Goal: Obtain resource: Download file/media

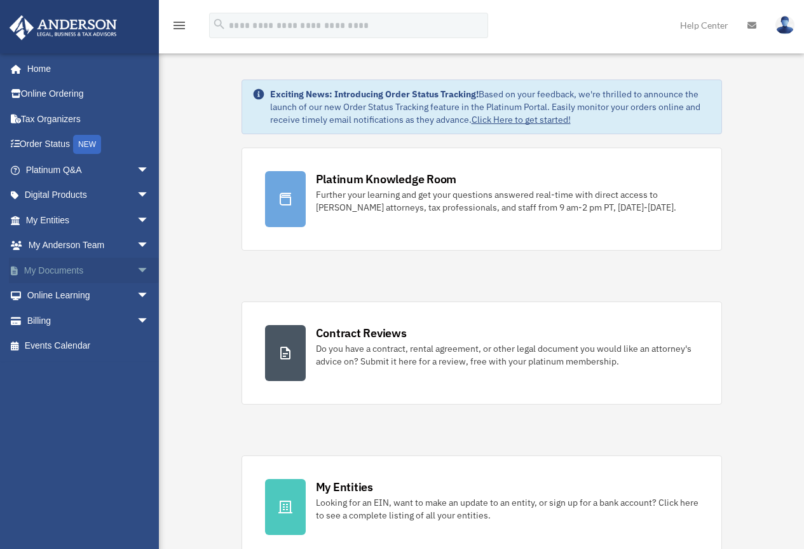
click at [53, 275] on link "My Documents arrow_drop_down" at bounding box center [89, 269] width 160 height 25
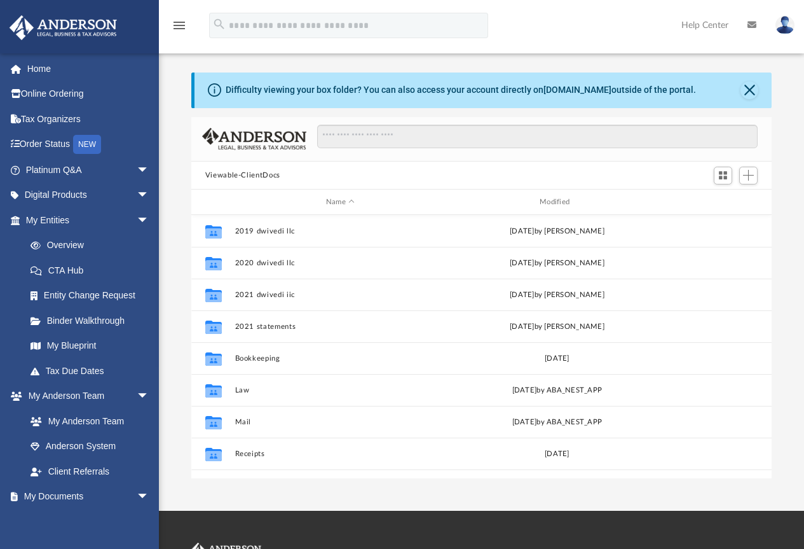
scroll to position [280, 571]
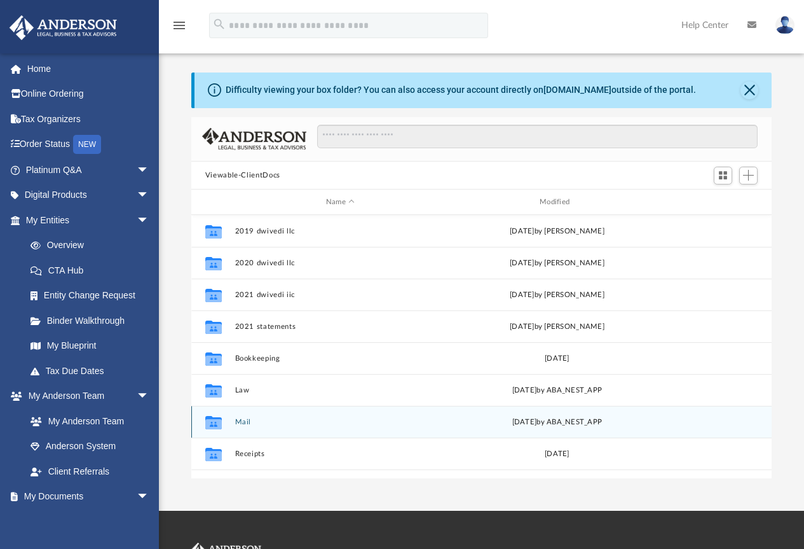
click at [237, 421] on button "Mail" at bounding box center [340, 422] width 211 height 8
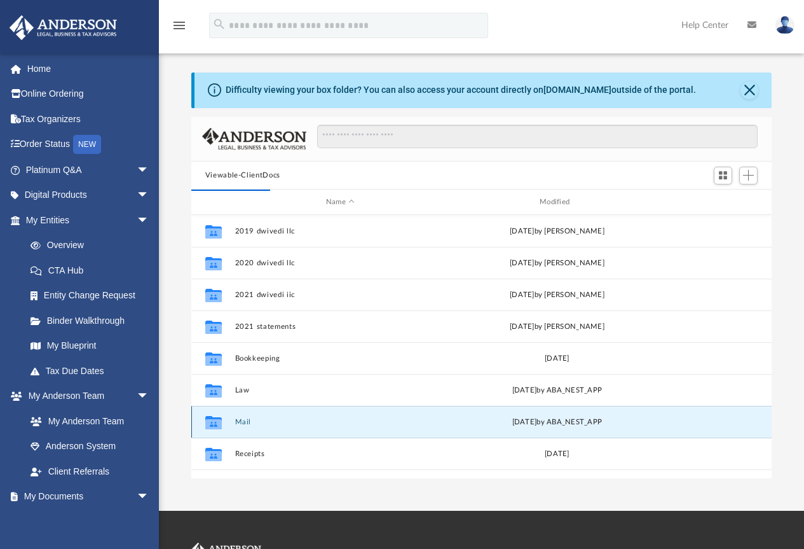
click at [239, 425] on button "Mail" at bounding box center [340, 422] width 211 height 8
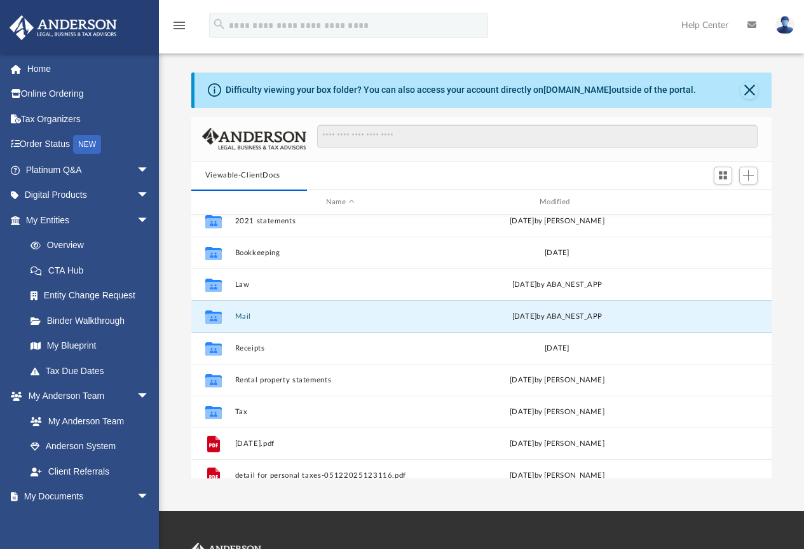
scroll to position [107, 0]
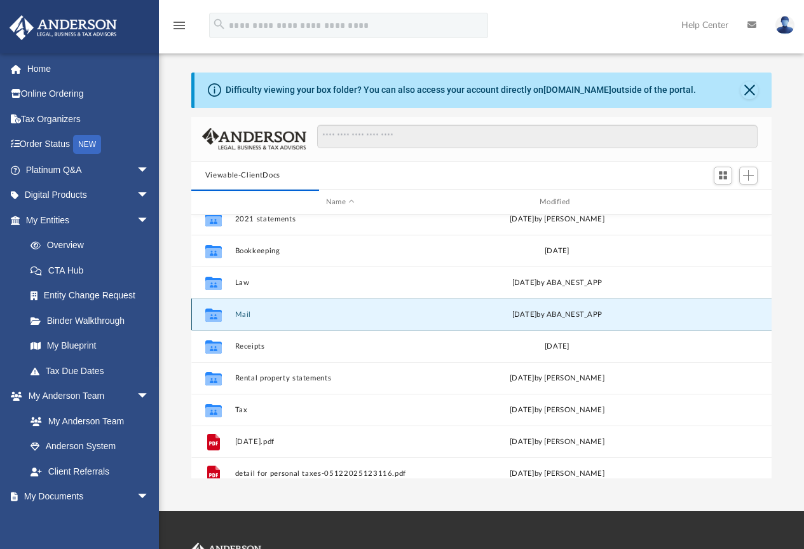
click at [243, 315] on button "Mail" at bounding box center [340, 314] width 211 height 8
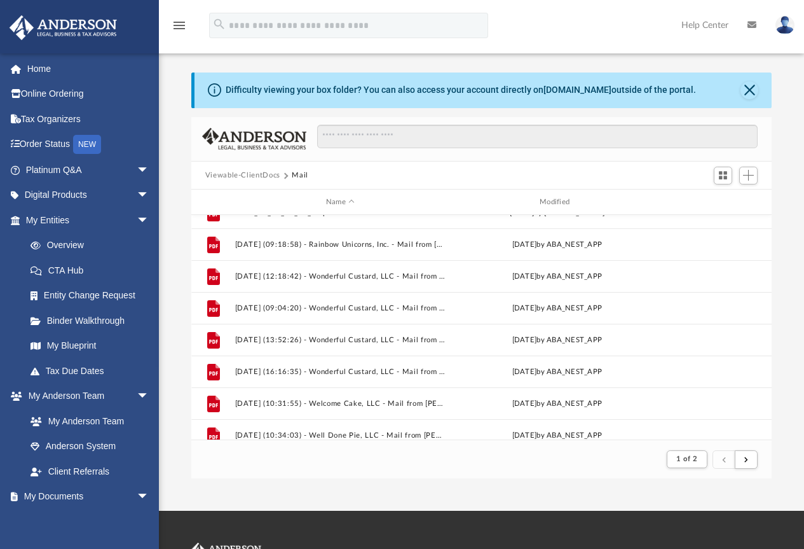
scroll to position [1365, 0]
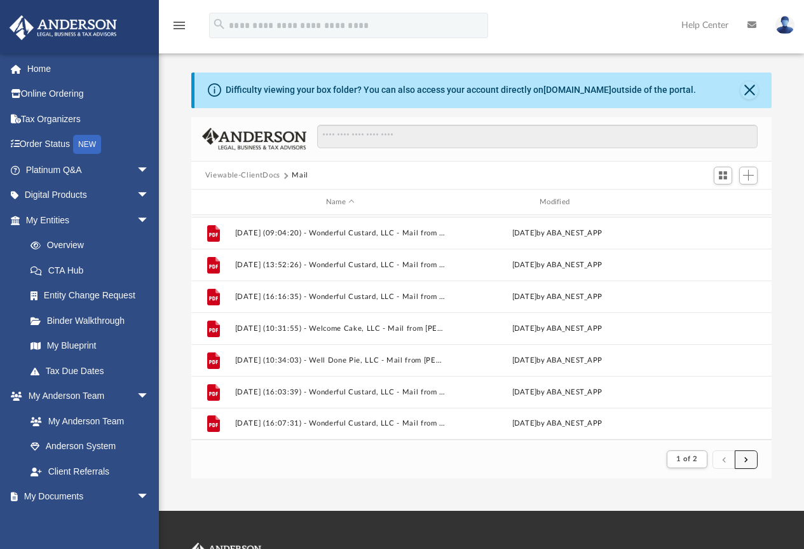
click at [747, 458] on span "submit" at bounding box center [746, 458] width 4 height 7
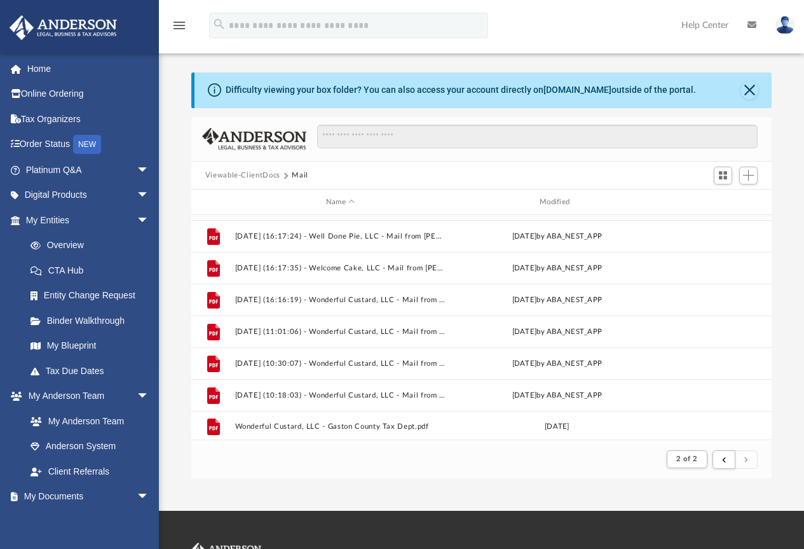
scroll to position [93, 0]
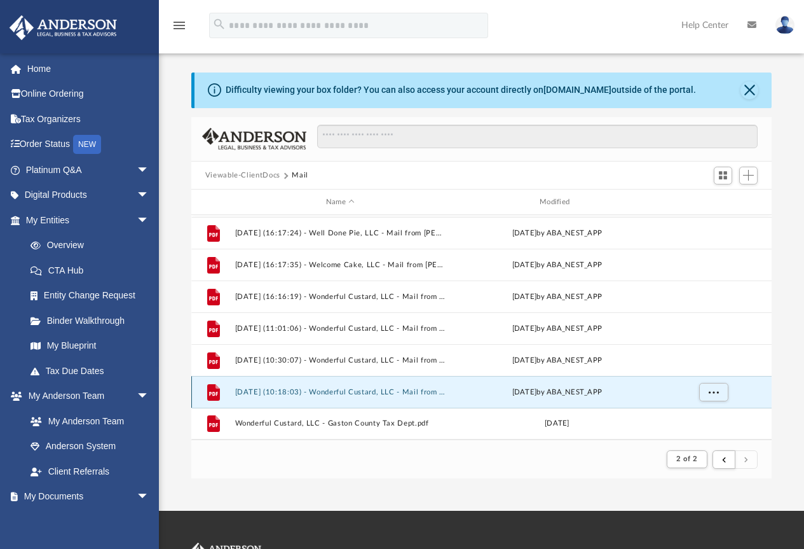
click at [285, 395] on button "2025.07.24 (10:18:03) - Wonderful Custard, LLC - Mail from GUILFORD COUNTY TAX …" at bounding box center [340, 392] width 211 height 8
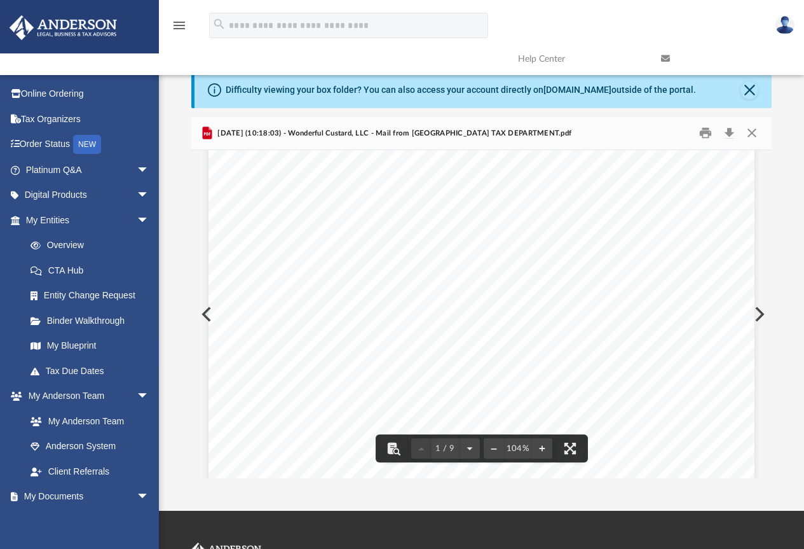
scroll to position [0, 0]
click at [729, 131] on button "Download" at bounding box center [729, 133] width 23 height 20
click at [755, 134] on button "Close" at bounding box center [752, 133] width 23 height 20
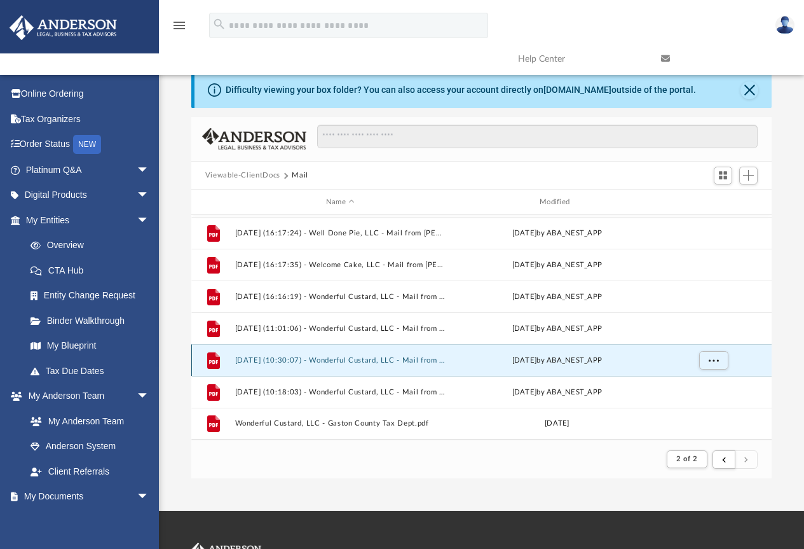
click at [325, 360] on button "2025.07.21 (10:30:07) - Wonderful Custard, LLC - Mail from Gaston County Tax De…" at bounding box center [340, 360] width 211 height 8
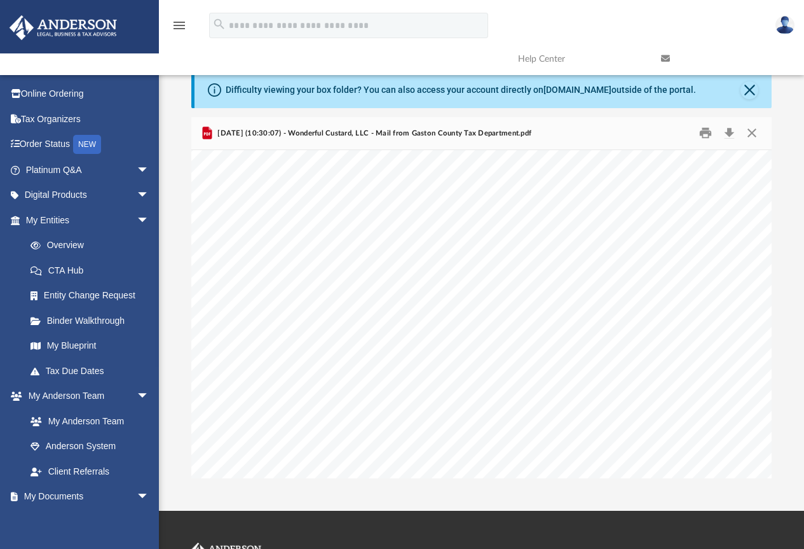
scroll to position [1550, 0]
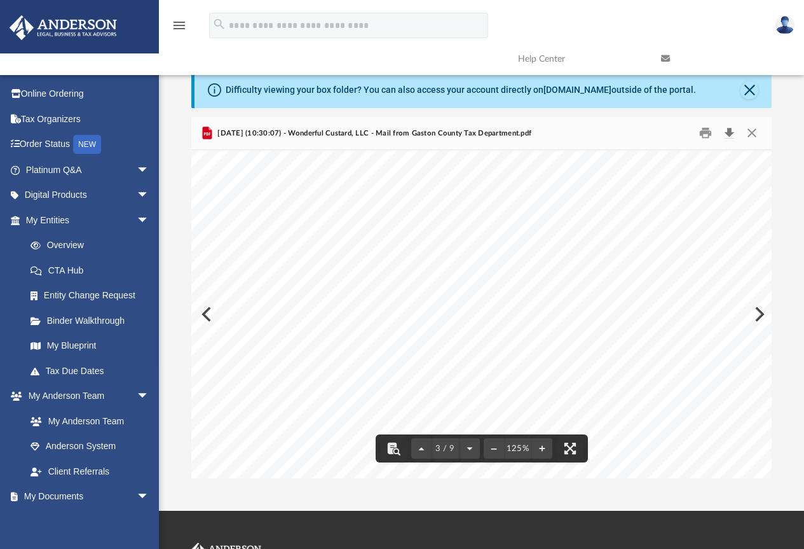
click at [732, 135] on button "Download" at bounding box center [729, 133] width 23 height 20
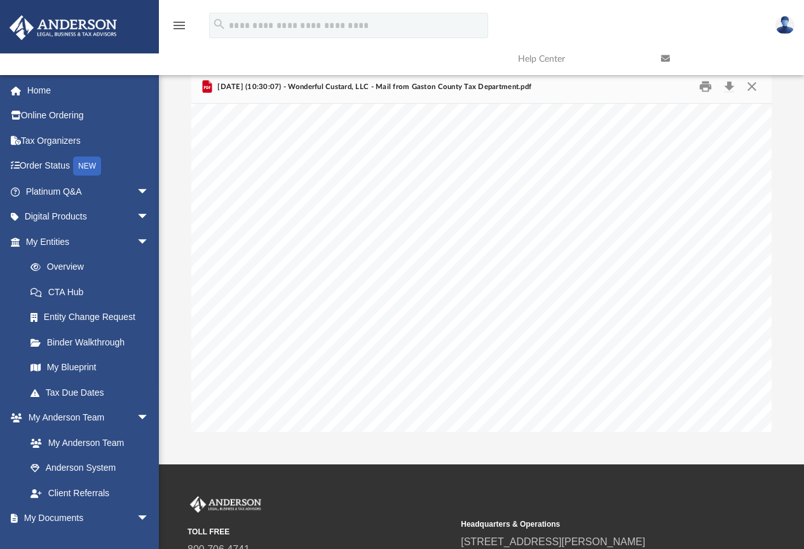
scroll to position [1766, 83]
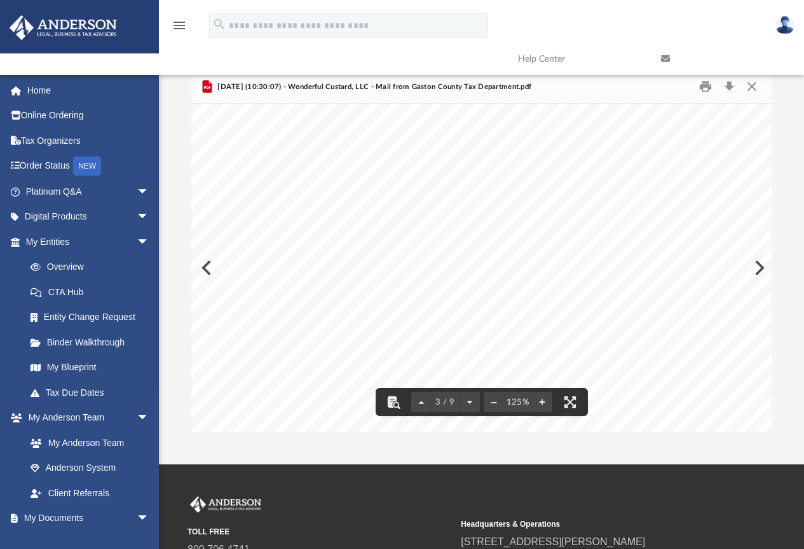
click at [627, 357] on div "Page 3" at bounding box center [445, 92] width 654 height 837
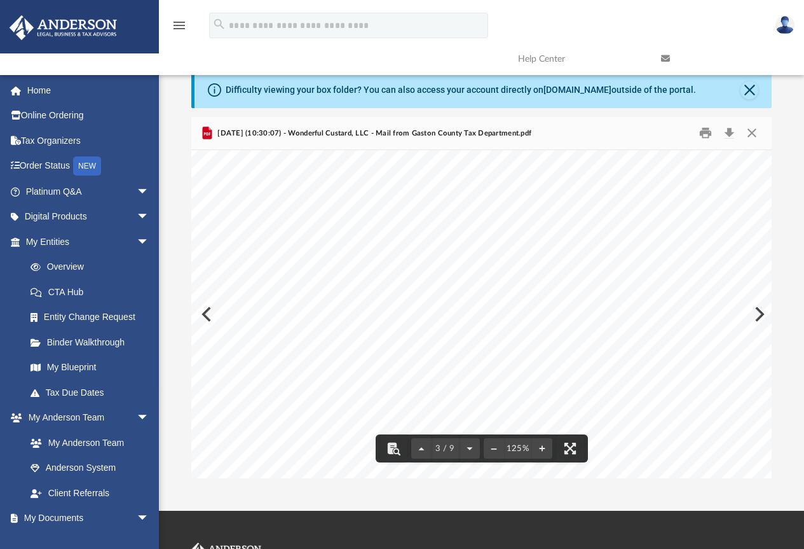
scroll to position [1466, 65]
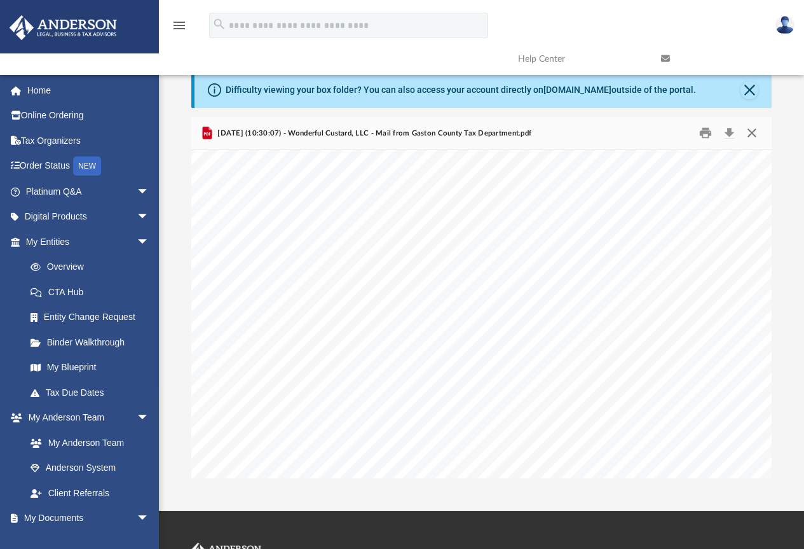
click at [752, 132] on button "Close" at bounding box center [752, 133] width 23 height 20
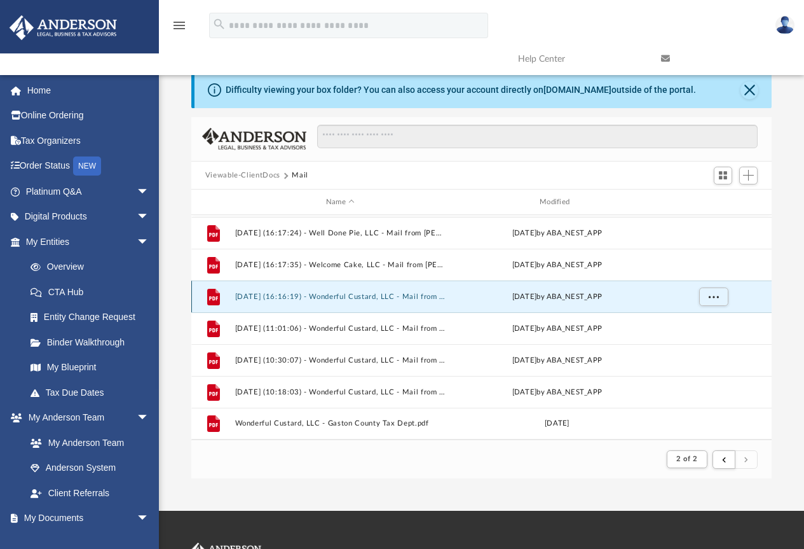
click at [364, 296] on button "2025.05.09 (16:16:19) - Wonderful Custard, LLC - Mail from Sunny Vale Trust.pdf" at bounding box center [340, 296] width 211 height 8
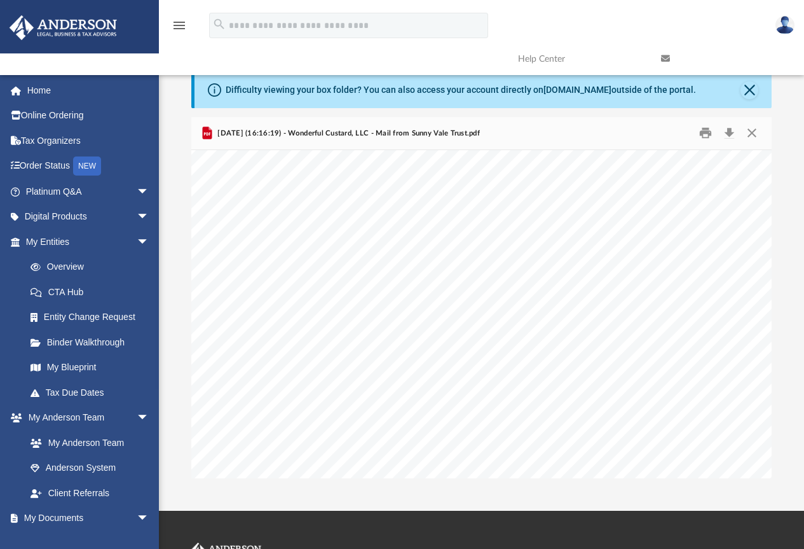
scroll to position [1780, 0]
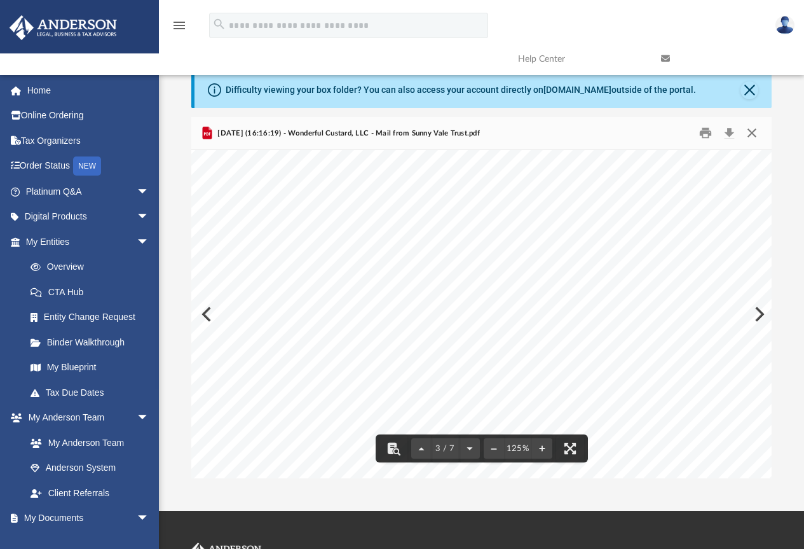
click at [753, 131] on button "Close" at bounding box center [752, 133] width 23 height 20
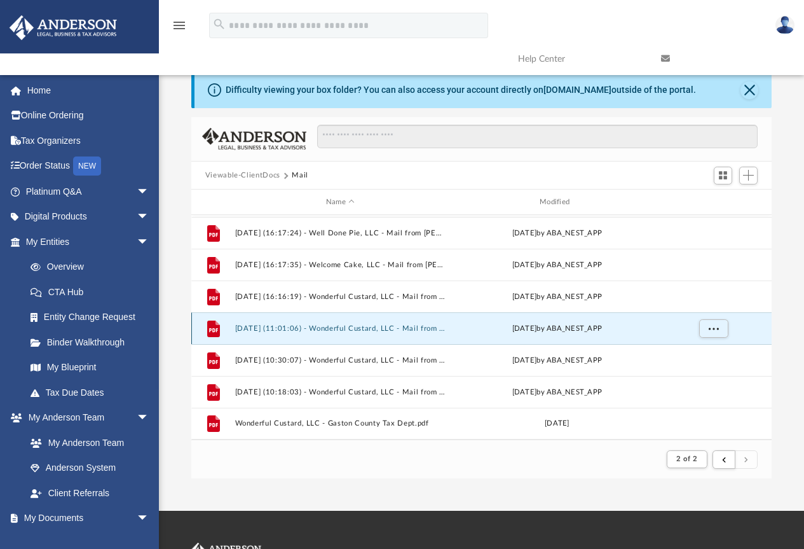
click at [348, 332] on button "2025.07.17 (11:01:06) - Wonderful Custard, LLC - Mail from ROWAN COUNTY TAX COL…" at bounding box center [340, 328] width 211 height 8
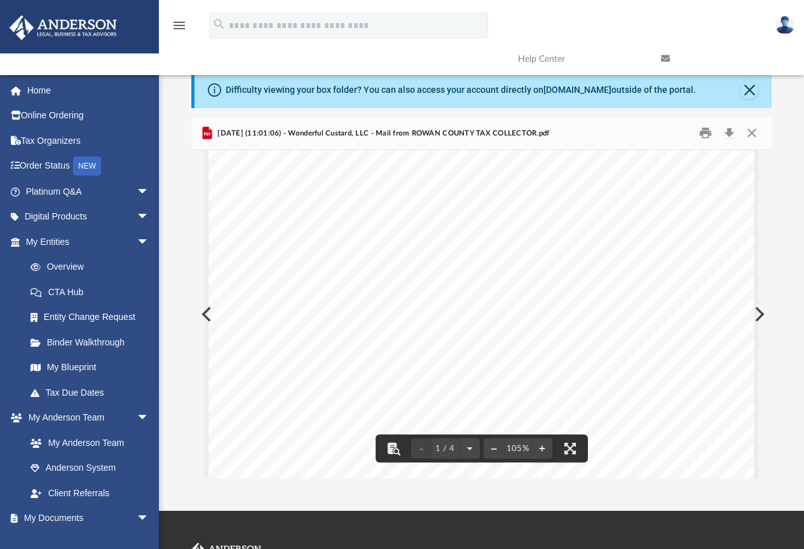
scroll to position [0, 0]
click at [699, 128] on button "Print" at bounding box center [705, 133] width 25 height 20
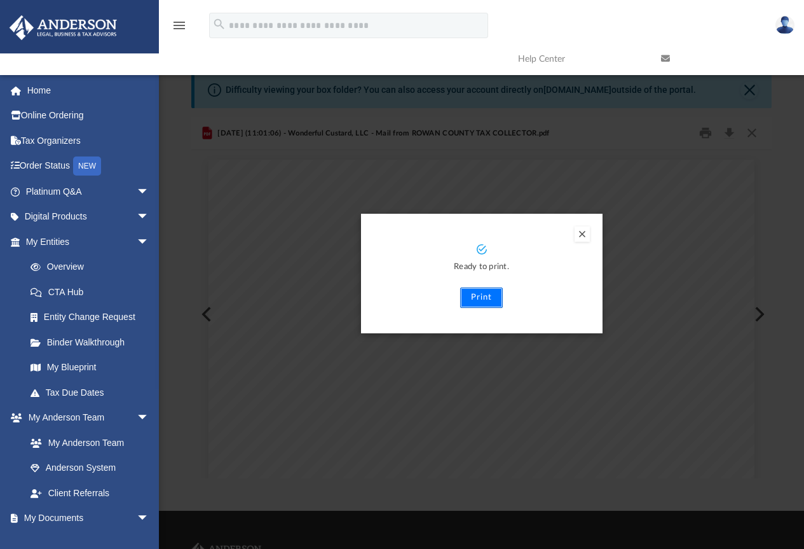
click at [472, 296] on button "Print" at bounding box center [481, 297] width 43 height 20
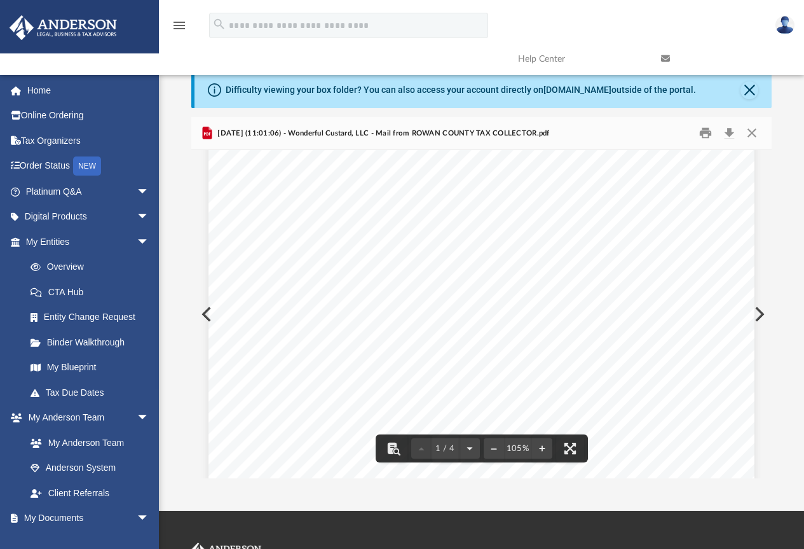
scroll to position [84, 0]
click at [703, 132] on button "Print" at bounding box center [705, 133] width 25 height 20
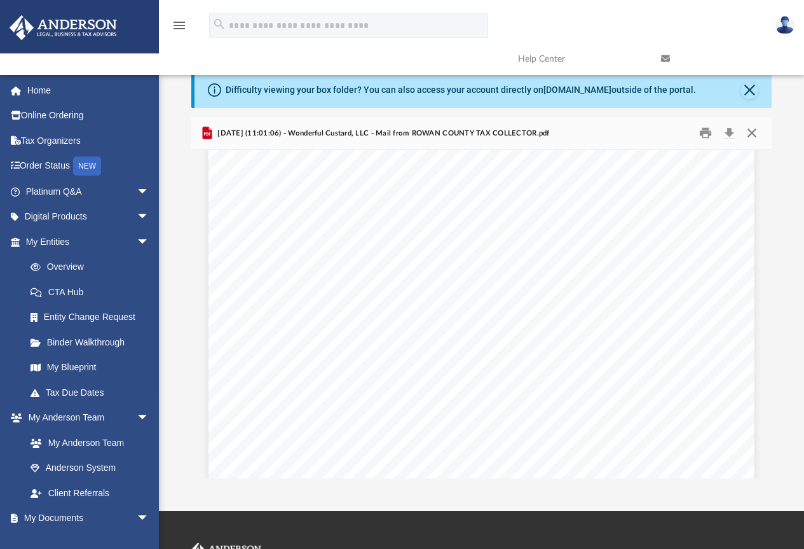
click at [749, 129] on button "Close" at bounding box center [752, 133] width 23 height 20
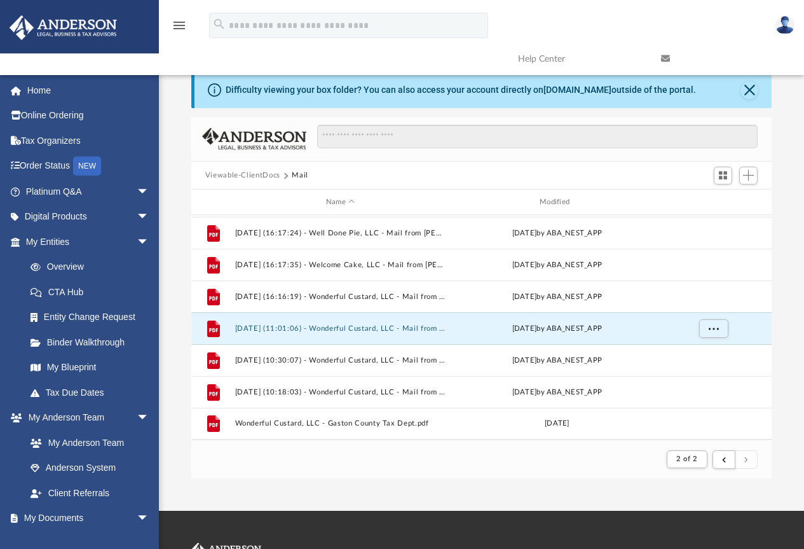
click at [786, 30] on img at bounding box center [785, 25] width 19 height 18
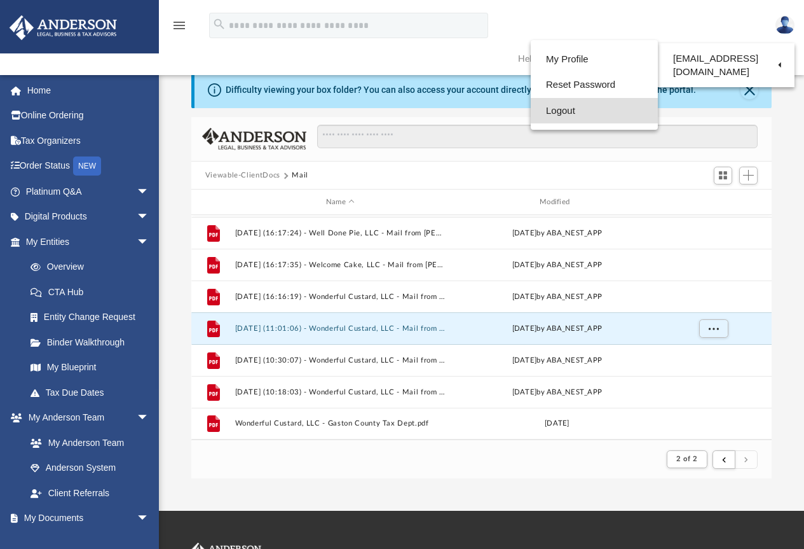
click at [553, 111] on link "Logout" at bounding box center [594, 111] width 127 height 26
